Goal: Task Accomplishment & Management: Use online tool/utility

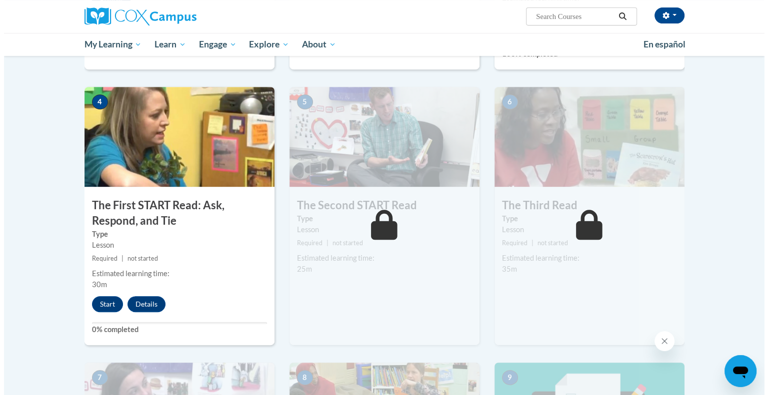
scroll to position [500, 0]
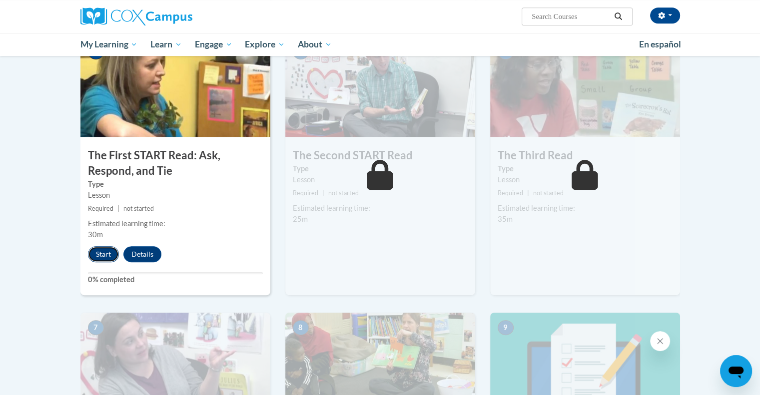
click at [104, 257] on button "Start" at bounding box center [103, 254] width 31 height 16
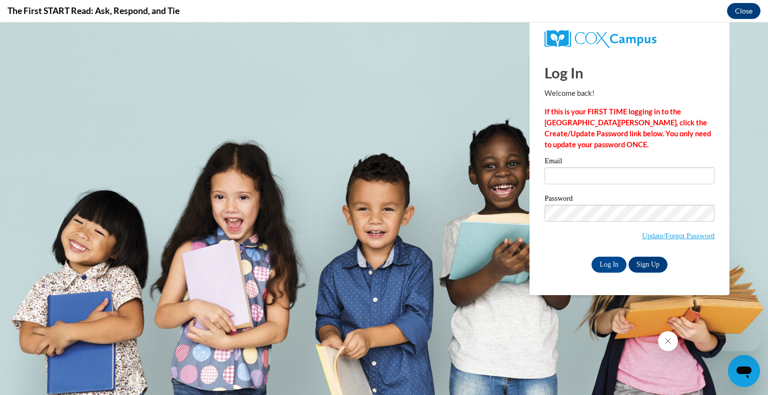
scroll to position [0, 0]
type input "[PERSON_NAME][EMAIL_ADDRESS][PERSON_NAME][DOMAIN_NAME]"
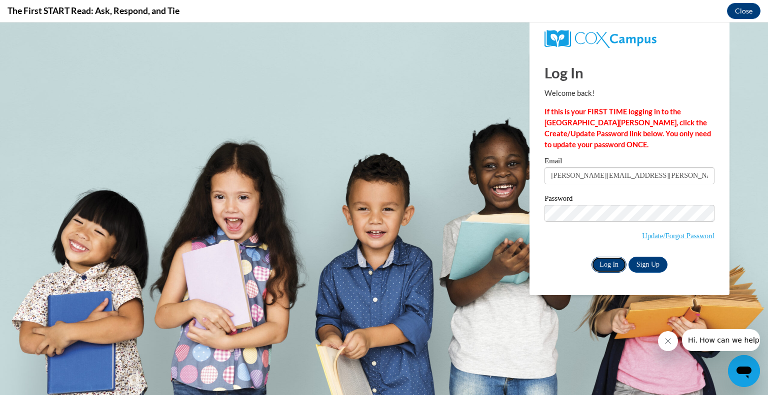
click at [614, 261] on input "Log In" at bounding box center [608, 265] width 35 height 16
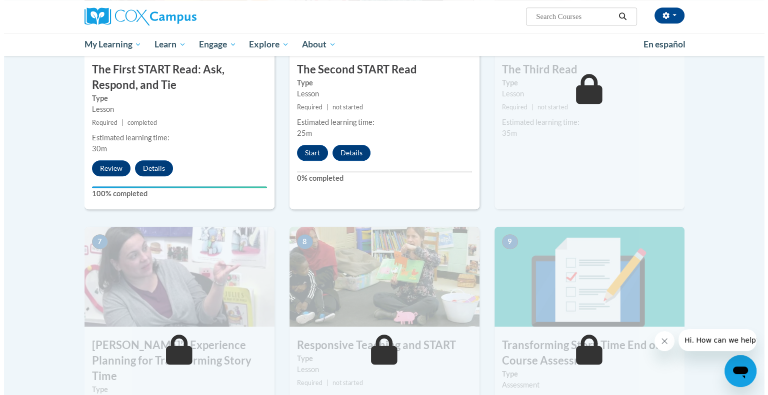
scroll to position [486, 0]
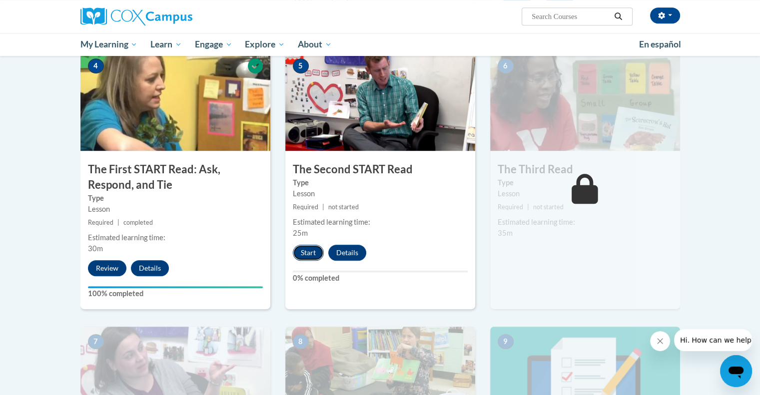
click at [304, 252] on button "Start" at bounding box center [308, 253] width 31 height 16
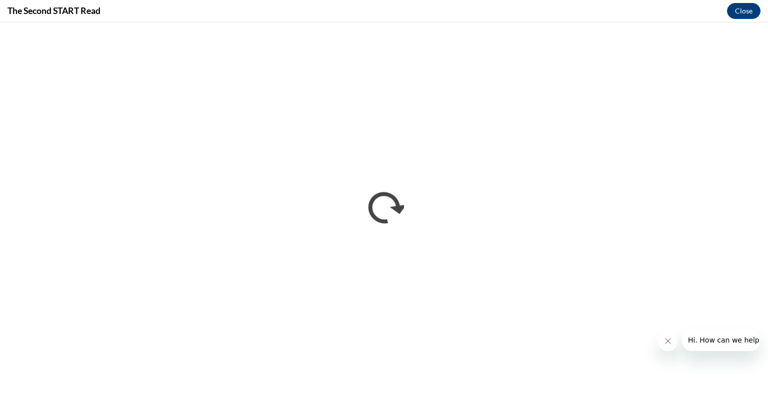
scroll to position [0, 0]
click at [669, 339] on icon "Close message from company" at bounding box center [667, 341] width 5 height 5
